Goal: Information Seeking & Learning: Learn about a topic

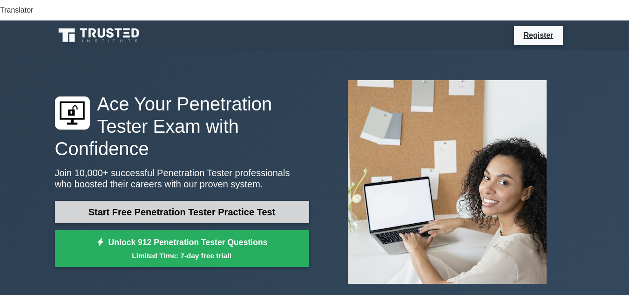
click at [185, 201] on link "Start Free Penetration Tester Practice Test" at bounding box center [182, 212] width 254 height 22
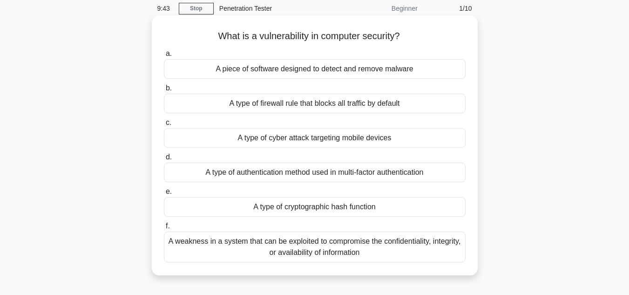
scroll to position [58, 0]
click at [247, 230] on div "A weakness in a system that can be exploited to compromise the confidentiality,…" at bounding box center [315, 245] width 302 height 31
click at [164, 225] on input "f. A weakness in a system that can be exploited to compromise the confidentiali…" at bounding box center [164, 225] width 0 height 6
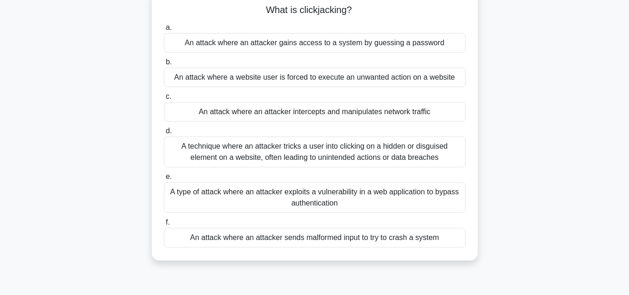
scroll to position [85, 0]
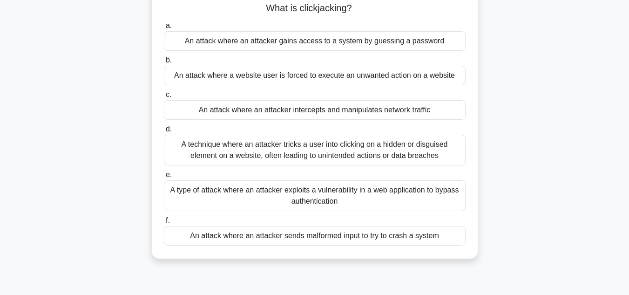
click at [366, 135] on div "A technique where an attacker tricks a user into clicking on a hidden or disgui…" at bounding box center [315, 150] width 302 height 31
click at [164, 130] on input "d. A technique where an attacker tricks a user into clicking on a hidden or dis…" at bounding box center [164, 129] width 0 height 6
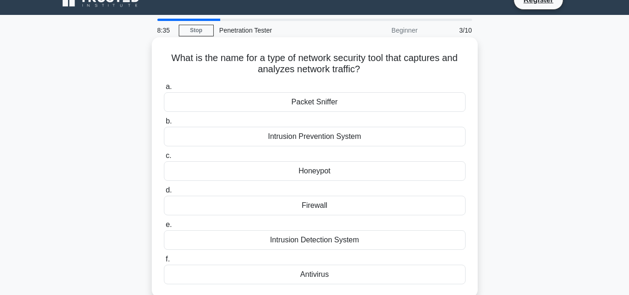
scroll to position [41, 0]
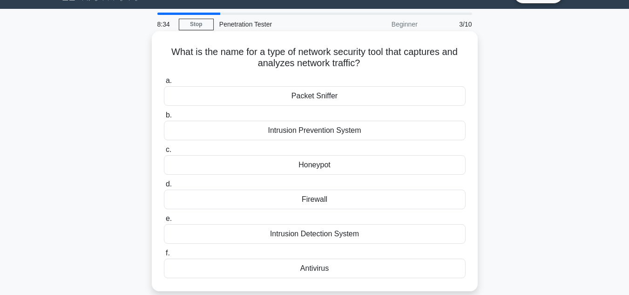
click at [290, 224] on div "Intrusion Detection System" at bounding box center [315, 234] width 302 height 20
click at [164, 217] on input "e. Intrusion Detection System" at bounding box center [164, 219] width 0 height 6
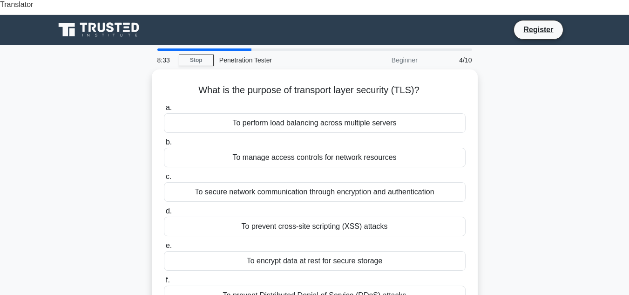
scroll to position [0, 0]
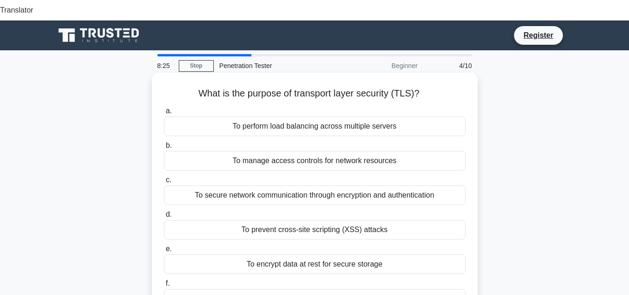
drag, startPoint x: 197, startPoint y: 72, endPoint x: 425, endPoint y: 73, distance: 228.1
click at [425, 88] on h5 "What is the purpose of transport layer security (TLS)? .spinner_0XTQ{transform-…" at bounding box center [315, 94] width 304 height 12
copy h5 "What is the purpose of transport layer security (TLS)?"
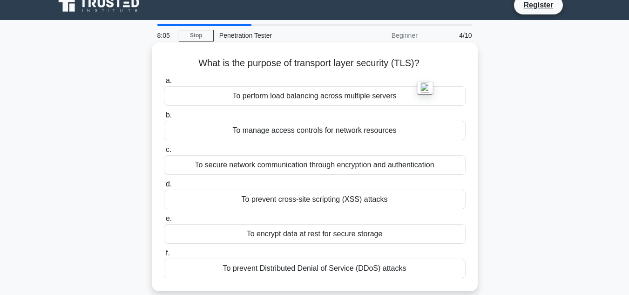
scroll to position [35, 0]
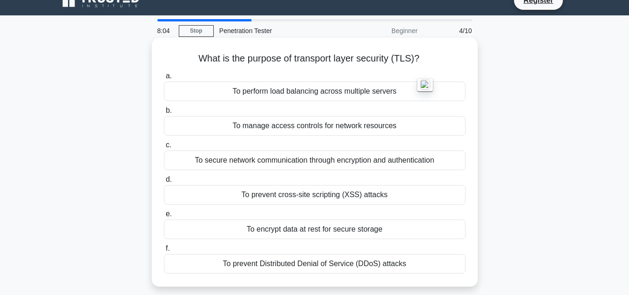
click at [402, 150] on div "To secure network communication through encryption and authentication" at bounding box center [315, 160] width 302 height 20
click at [164, 142] on input "c. To secure network communication through encryption and authentication" at bounding box center [164, 145] width 0 height 6
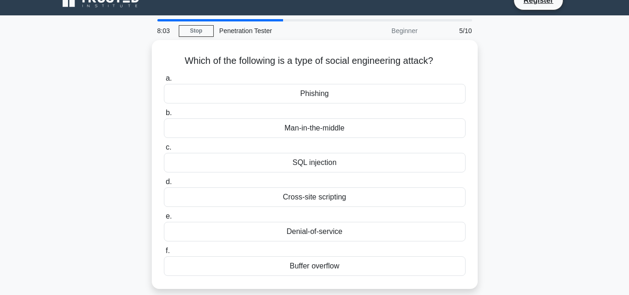
scroll to position [0, 0]
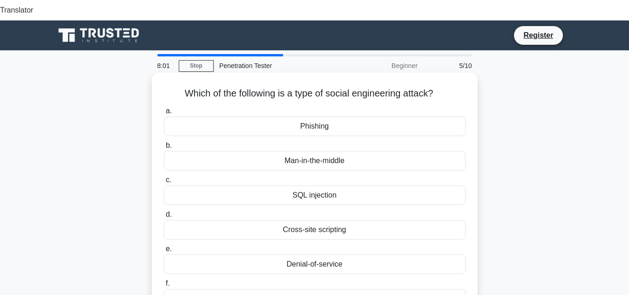
click at [386, 116] on div "Phishing" at bounding box center [315, 126] width 302 height 20
click at [164, 108] on input "a. [GEOGRAPHIC_DATA]" at bounding box center [164, 111] width 0 height 6
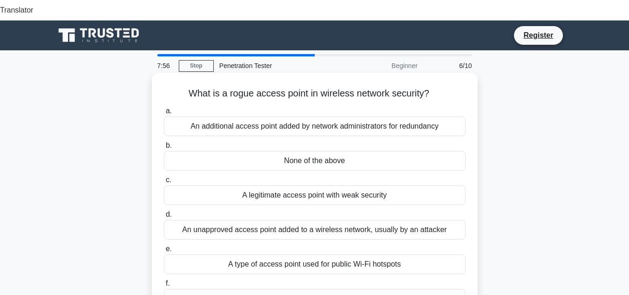
click at [187, 88] on h5 "What is a rogue access point in wireless network security? .spinner_0XTQ{transf…" at bounding box center [315, 94] width 304 height 12
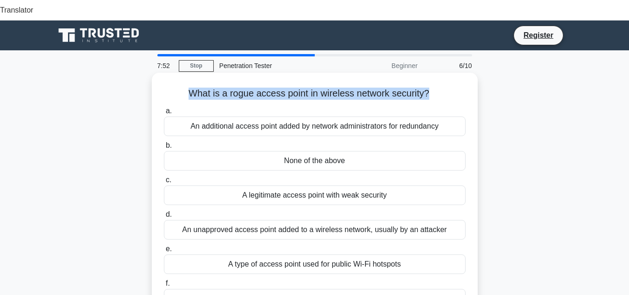
drag, startPoint x: 186, startPoint y: 73, endPoint x: 428, endPoint y: 74, distance: 242.5
click at [428, 88] on h5 "What is a rogue access point in wireless network security? .spinner_0XTQ{transf…" at bounding box center [315, 94] width 304 height 12
copy h5 "What is a rogue access point in wireless network security?"
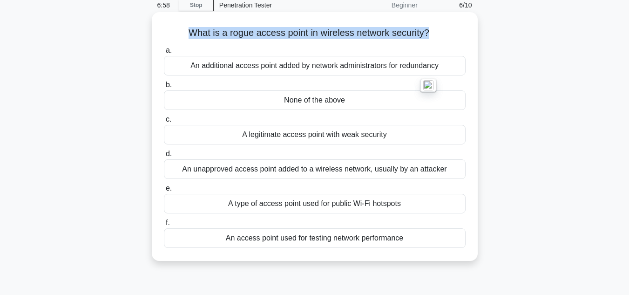
scroll to position [62, 0]
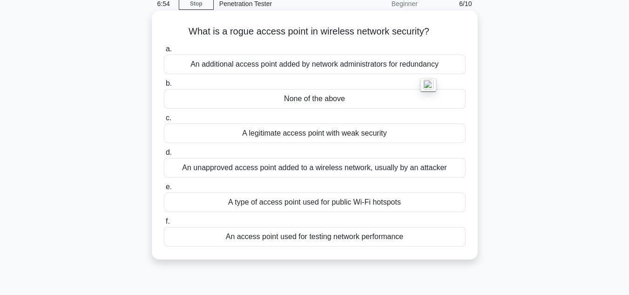
click at [248, 158] on div "An unapproved access point added to a wireless network, usually by an attacker" at bounding box center [315, 168] width 302 height 20
click at [164, 151] on input "d. An unapproved access point added to a wireless network, usually by an attack…" at bounding box center [164, 152] width 0 height 6
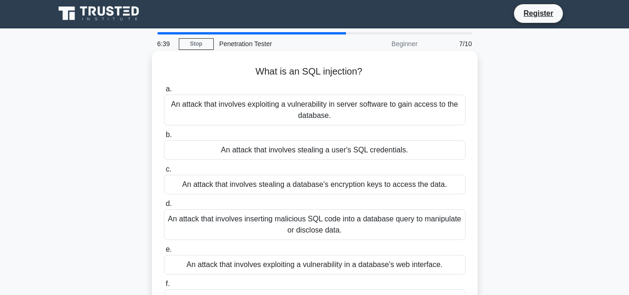
scroll to position [21, 0]
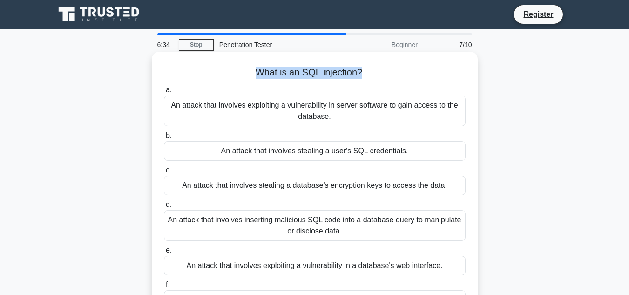
drag, startPoint x: 256, startPoint y: 50, endPoint x: 361, endPoint y: 51, distance: 104.3
click at [361, 67] on h5 "What is an SQL injection? .spinner_0XTQ{transform-origin:center;animation:spinn…" at bounding box center [315, 73] width 304 height 12
copy h5 "What is an SQL injection?"
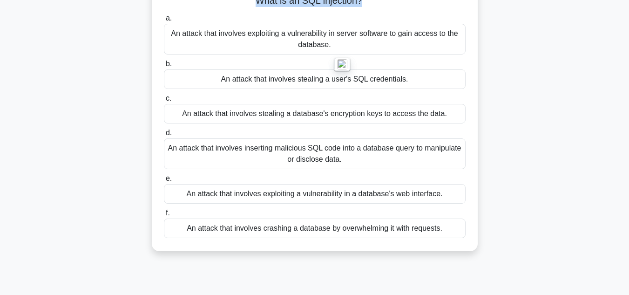
scroll to position [93, 0]
click at [367, 138] on div "An attack that involves inserting malicious SQL code into a database query to m…" at bounding box center [315, 153] width 302 height 31
click at [164, 135] on input "d. An attack that involves inserting malicious SQL code into a database query t…" at bounding box center [164, 132] width 0 height 6
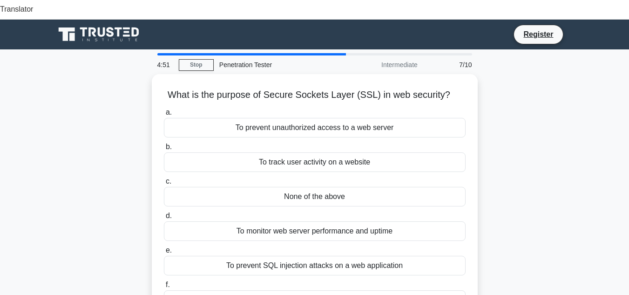
scroll to position [0, 0]
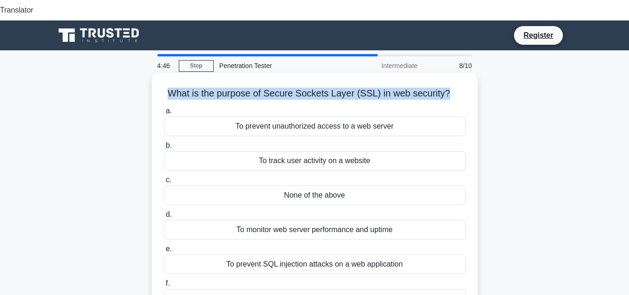
drag, startPoint x: 169, startPoint y: 75, endPoint x: 447, endPoint y: 75, distance: 277.9
click at [447, 88] on h5 "What is the purpose of Secure Sockets Layer (SSL) in web security? .spinner_0XT…" at bounding box center [315, 94] width 304 height 12
copy h5 "What is the purpose of Secure Sockets Layer (SSL) in web security?"
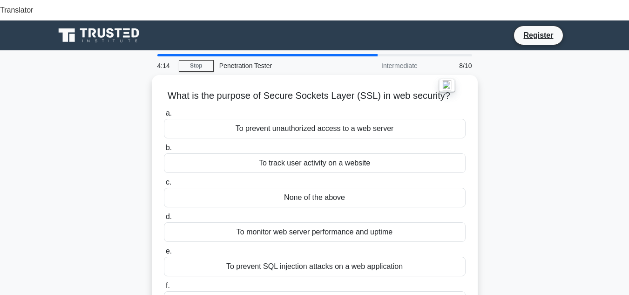
click at [82, 136] on div "What is the purpose of Secure Sockets Layer (SSL) in web security? .spinner_0XT…" at bounding box center [314, 210] width 531 height 271
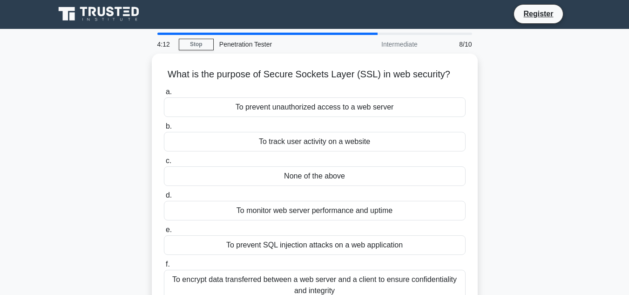
scroll to position [25, 0]
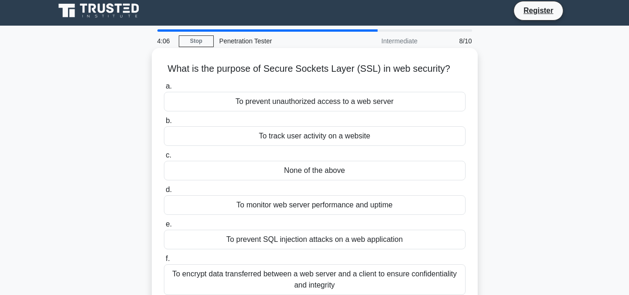
click at [279, 264] on div "To encrypt data transferred between a web server and a client to ensure confide…" at bounding box center [315, 279] width 302 height 31
click at [164, 256] on input "f. To encrypt data transferred between a web server and a client to ensure conf…" at bounding box center [164, 259] width 0 height 6
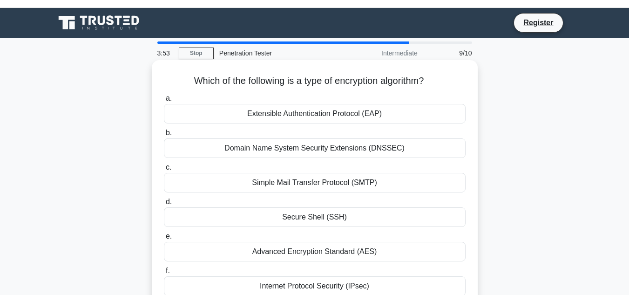
scroll to position [11, 0]
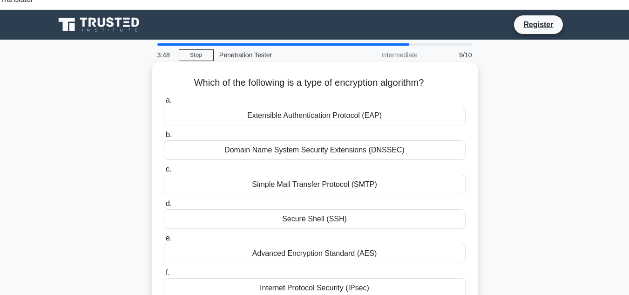
drag, startPoint x: 188, startPoint y: 61, endPoint x: 432, endPoint y: 67, distance: 244.4
click at [432, 77] on h5 "Which of the following is a type of encryption algorithm? .spinner_0XTQ{transfo…" at bounding box center [315, 83] width 304 height 12
copy h5 "Which of the following is a type of encryption algorithm?"
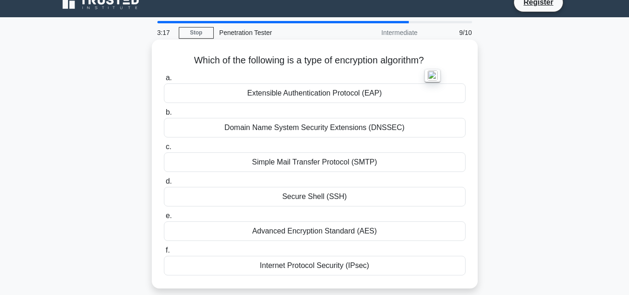
scroll to position [36, 0]
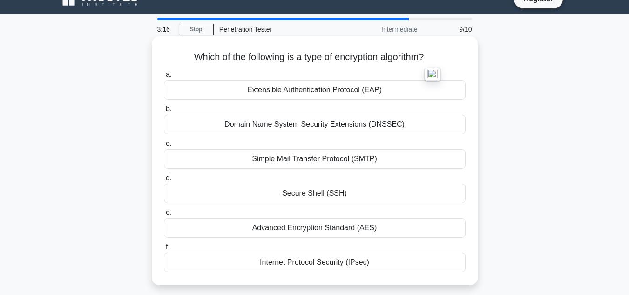
click at [281, 218] on div "Advanced Encryption Standard (AES)" at bounding box center [315, 228] width 302 height 20
click at [164, 209] on input "e. Advanced Encryption Standard (AES)" at bounding box center [164, 212] width 0 height 6
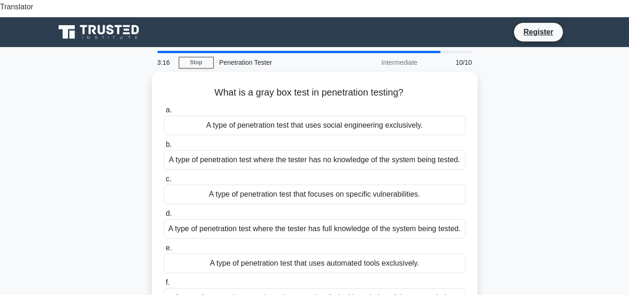
scroll to position [0, 0]
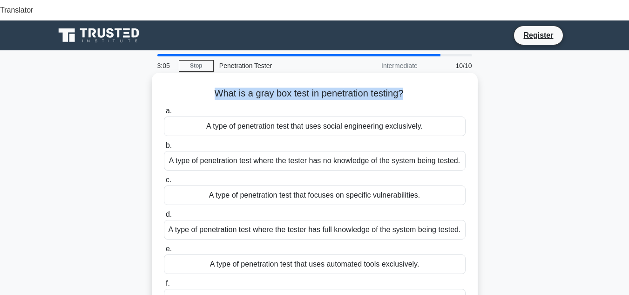
drag, startPoint x: 212, startPoint y: 74, endPoint x: 405, endPoint y: 77, distance: 192.7
click at [405, 88] on h5 "What is a gray box test in penetration testing? .spinner_0XTQ{transform-origin:…" at bounding box center [315, 94] width 304 height 12
copy h5 "What is a gray box test in penetration testing?"
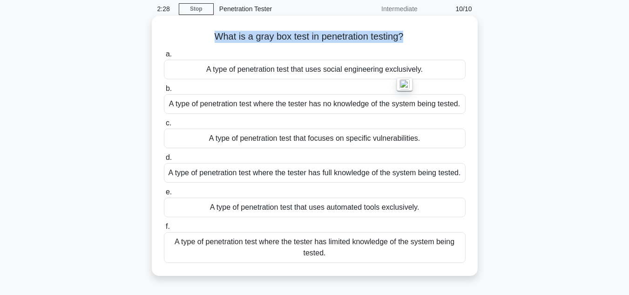
scroll to position [57, 0]
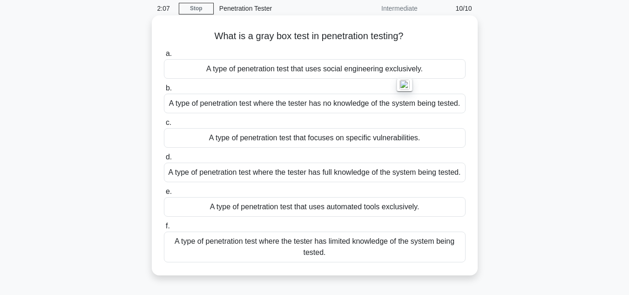
click at [306, 236] on div "A type of penetration test where the tester has limited knowledge of the system…" at bounding box center [315, 246] width 302 height 31
click at [164, 229] on input "f. A type of penetration test where the tester has limited knowledge of the sys…" at bounding box center [164, 226] width 0 height 6
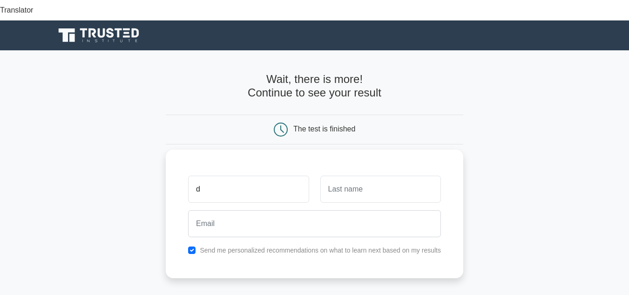
type input "Daniel"
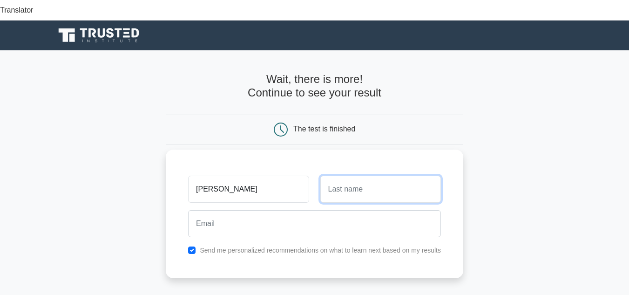
click at [361, 175] on input "text" at bounding box center [380, 188] width 121 height 27
type input "macprince"
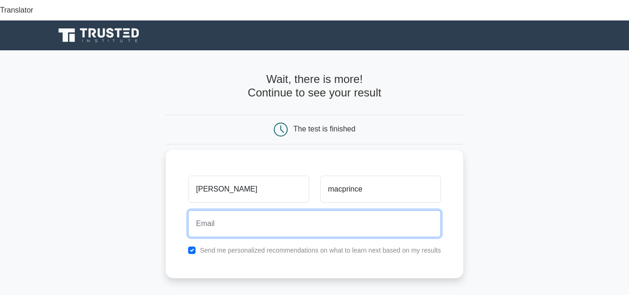
click at [298, 212] on input "email" at bounding box center [314, 223] width 253 height 27
type input "danielmacprince@gmail.com"
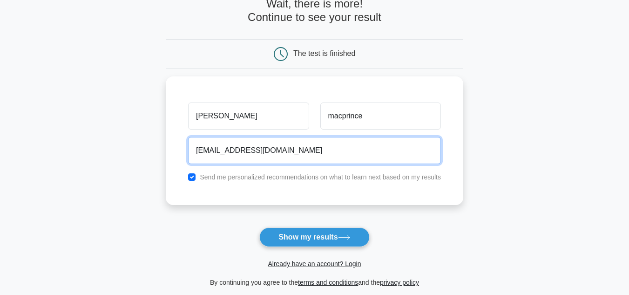
scroll to position [88, 0]
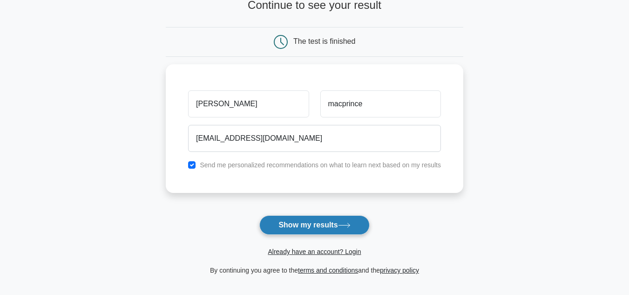
click at [335, 215] on button "Show my results" at bounding box center [314, 225] width 110 height 20
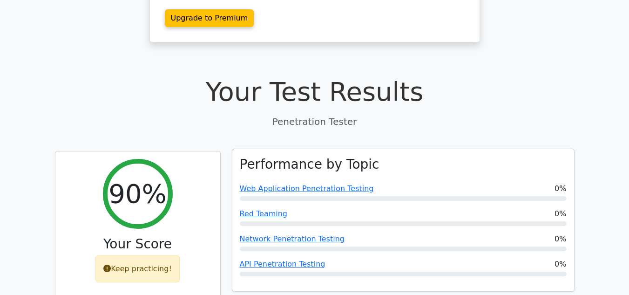
scroll to position [316, 0]
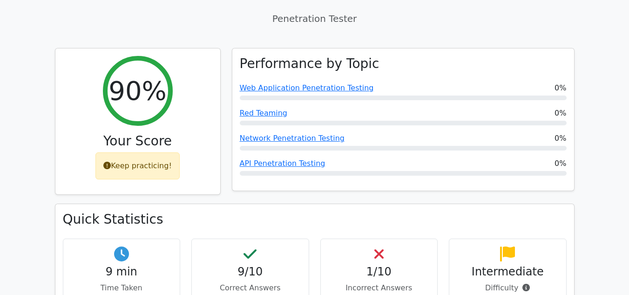
click at [406, 265] on h4 "1/10" at bounding box center [379, 271] width 102 height 13
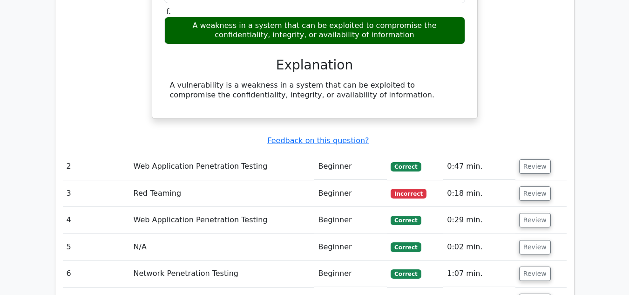
scroll to position [917, 0]
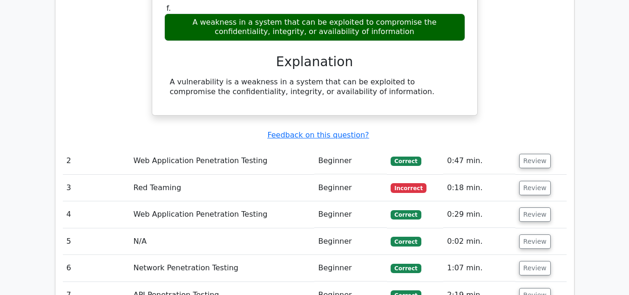
click at [407, 183] on span "Incorrect" at bounding box center [409, 187] width 36 height 9
click at [525, 181] on button "Review" at bounding box center [535, 188] width 32 height 14
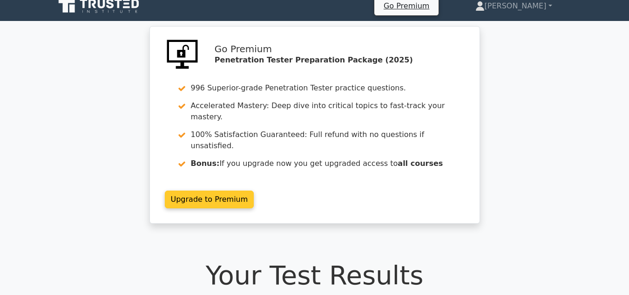
scroll to position [0, 0]
